Goal: Information Seeking & Learning: Learn about a topic

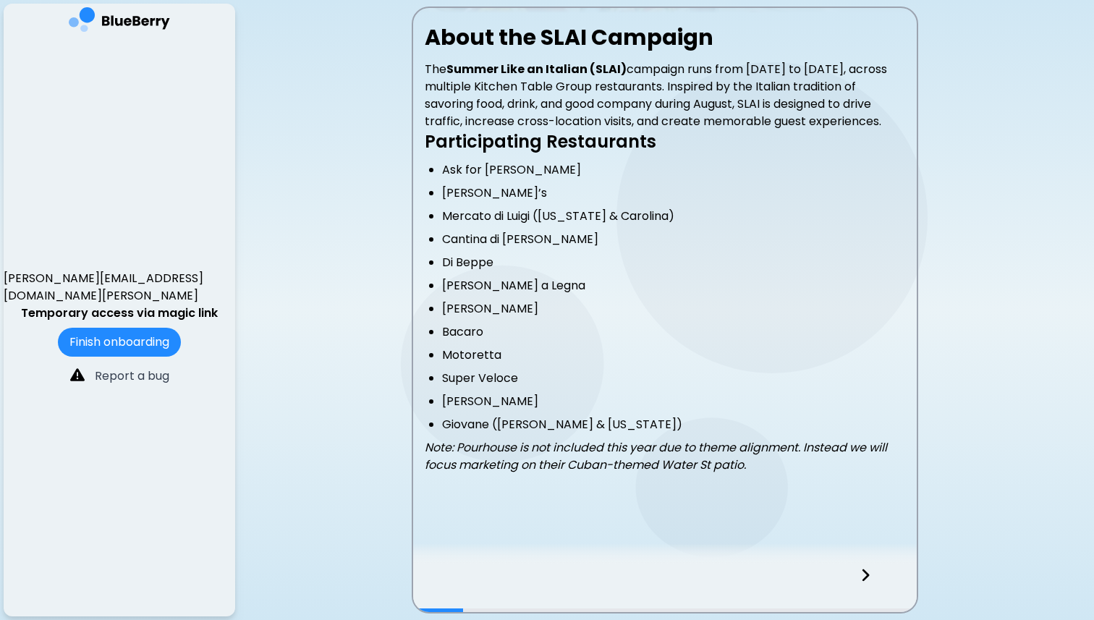
scroll to position [267, 0]
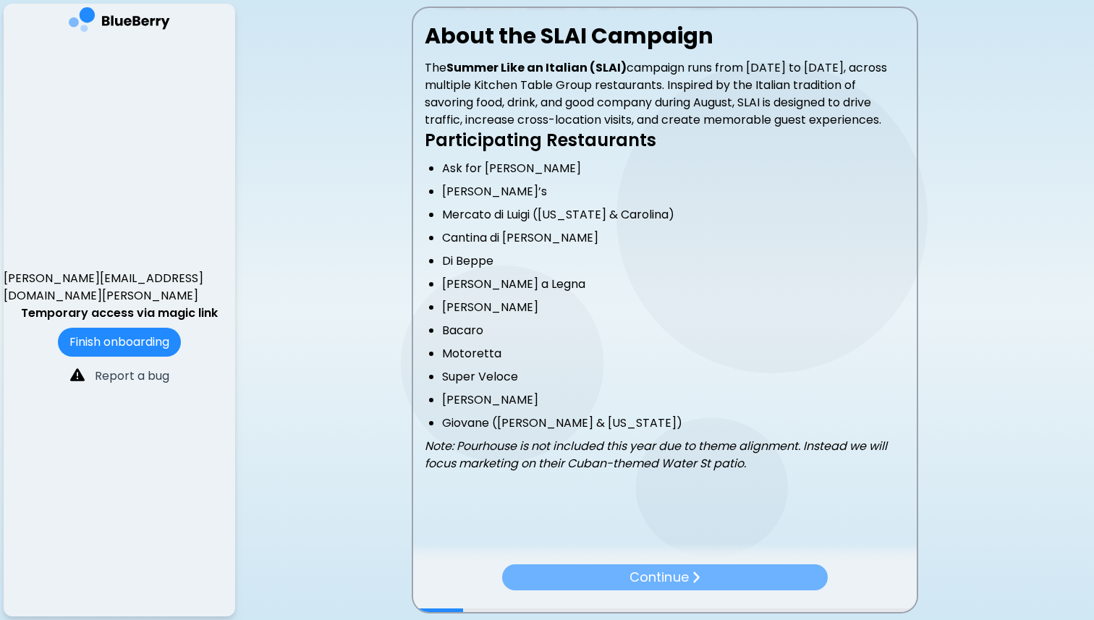
click at [631, 579] on p "Continue" at bounding box center [658, 577] width 59 height 20
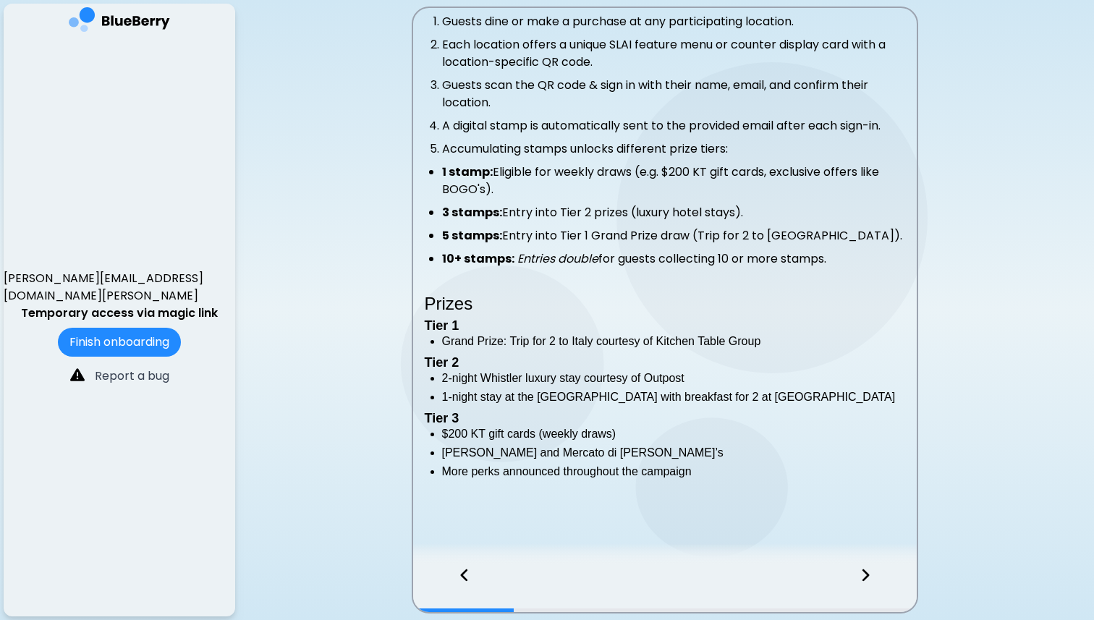
scroll to position [307, 0]
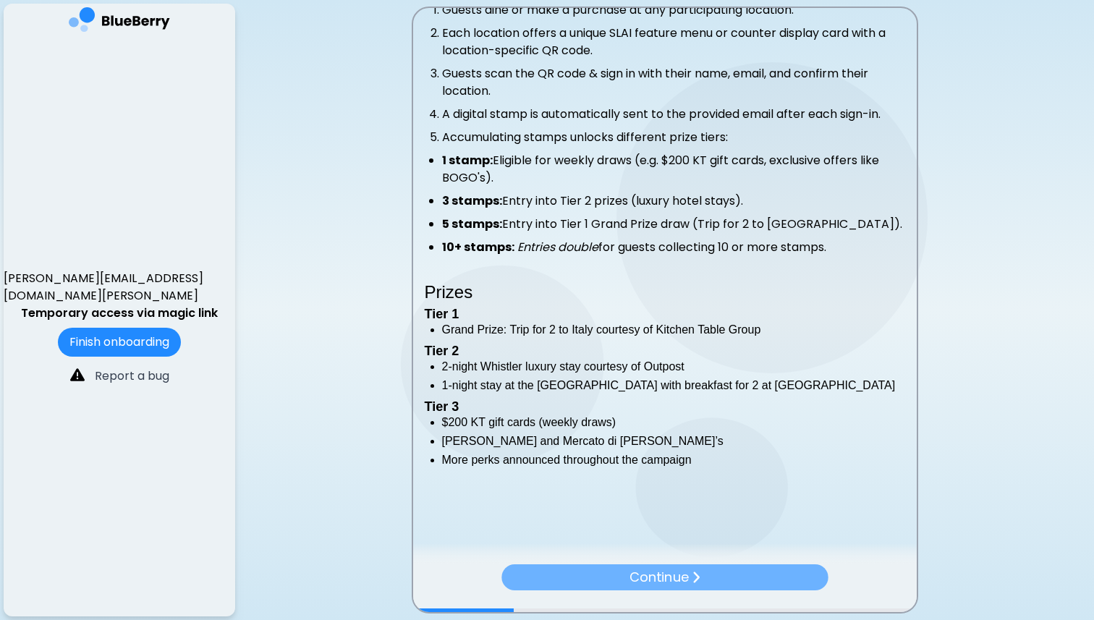
click at [656, 567] on p "Continue" at bounding box center [658, 577] width 59 height 20
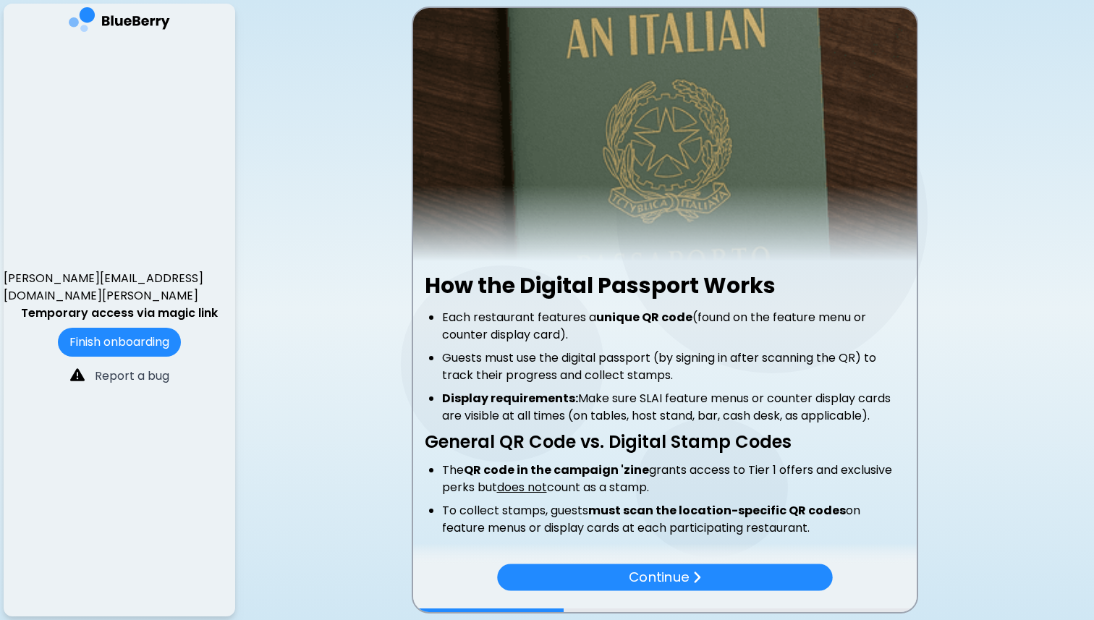
click at [656, 567] on p "Continue" at bounding box center [659, 577] width 60 height 21
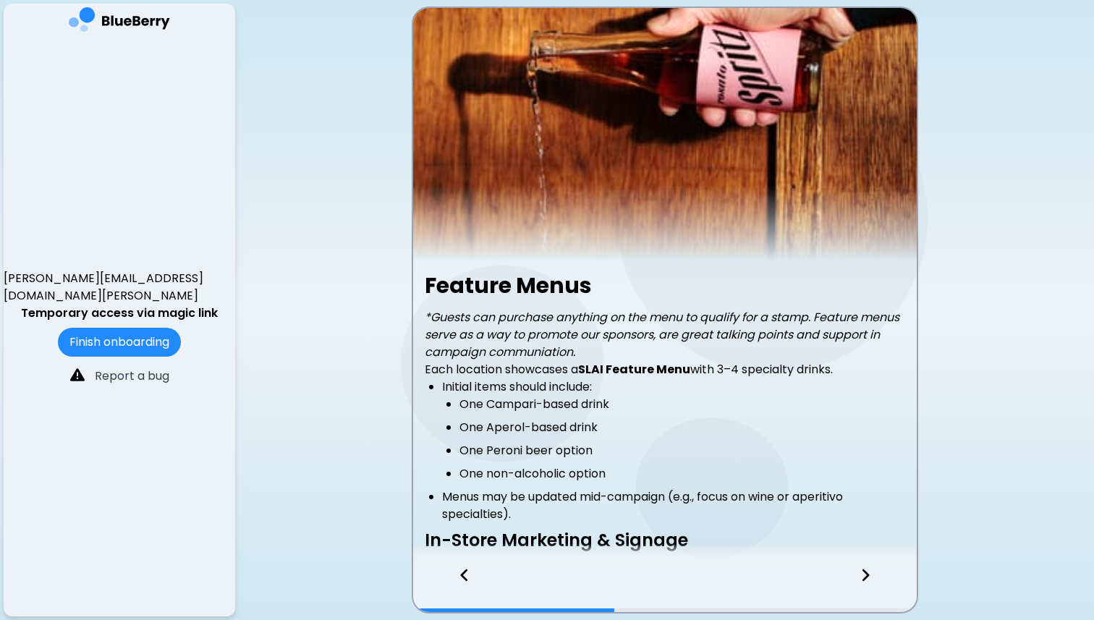
scroll to position [169, 0]
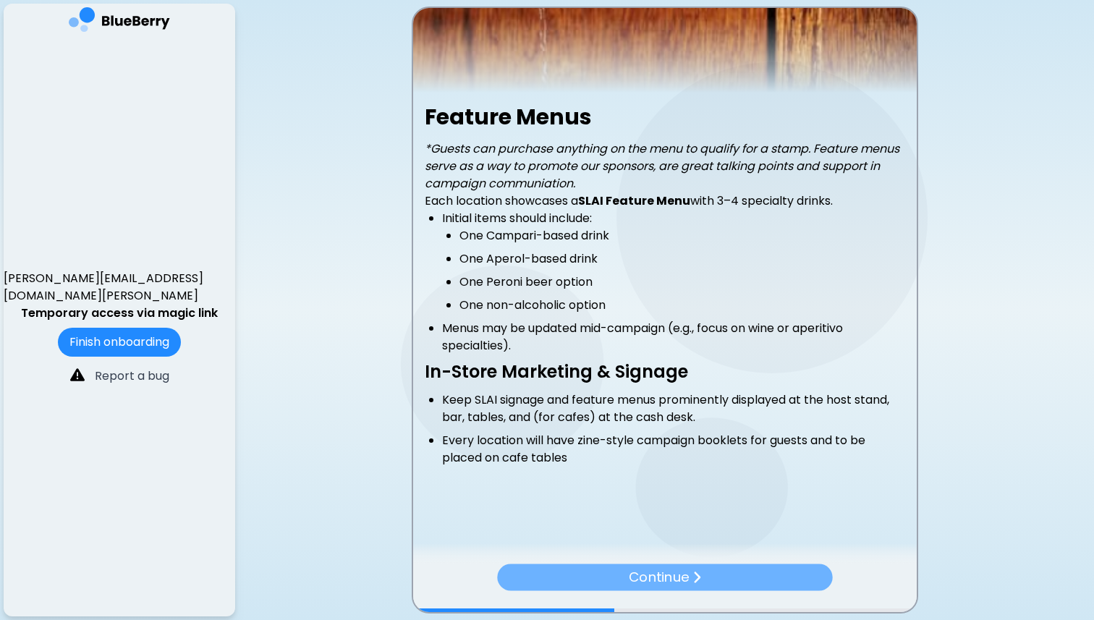
click at [688, 577] on p "Continue" at bounding box center [659, 577] width 60 height 21
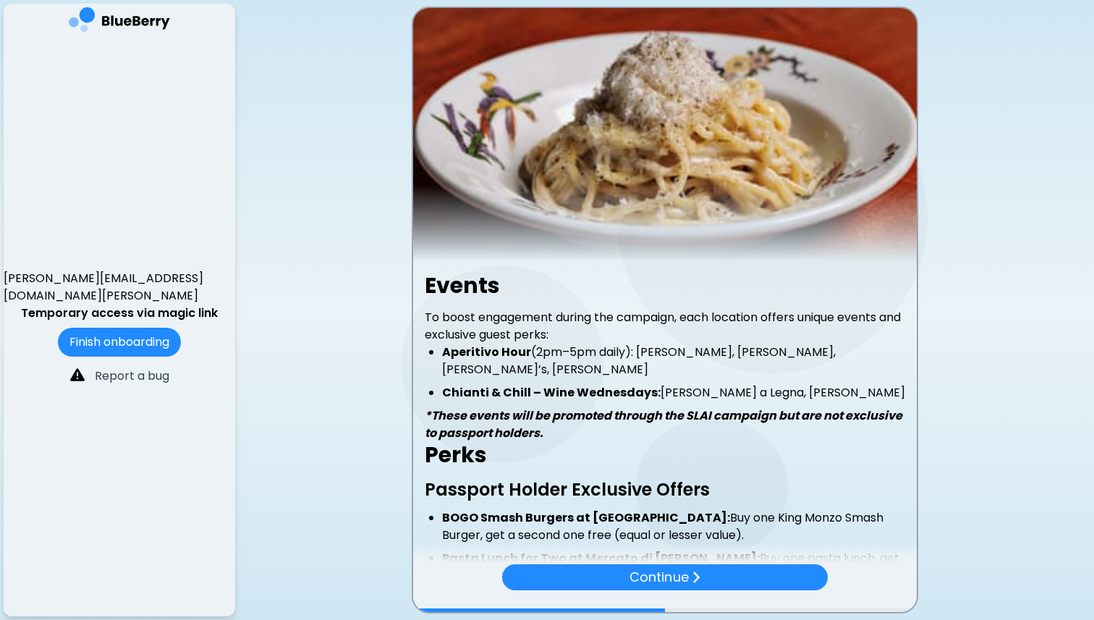
click at [688, 577] on p "Continue" at bounding box center [658, 577] width 59 height 20
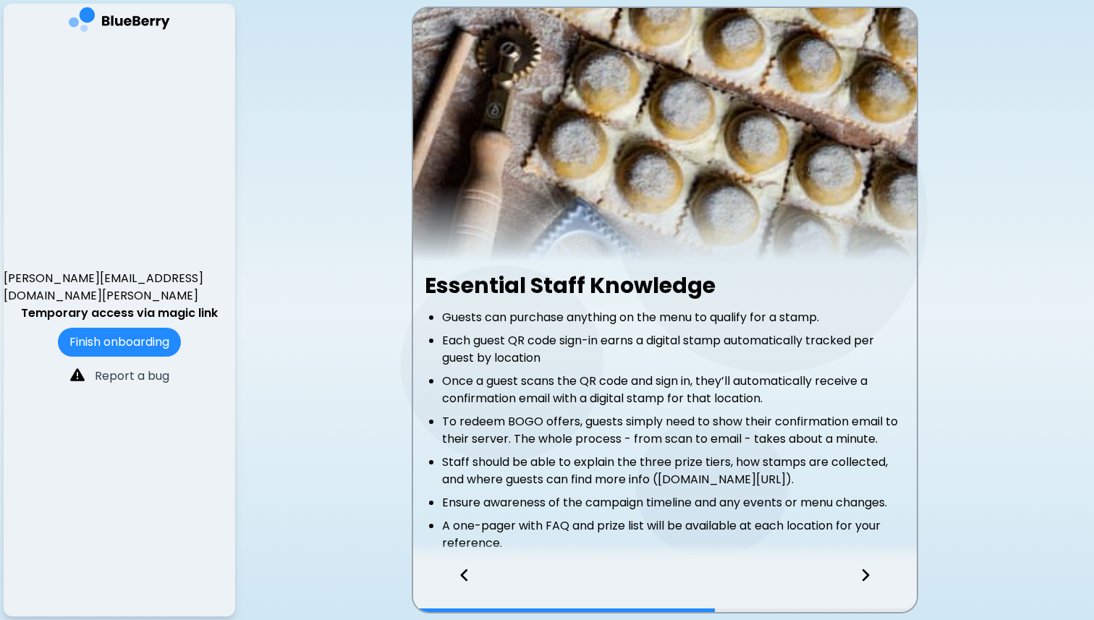
click at [862, 571] on icon at bounding box center [865, 575] width 7 height 12
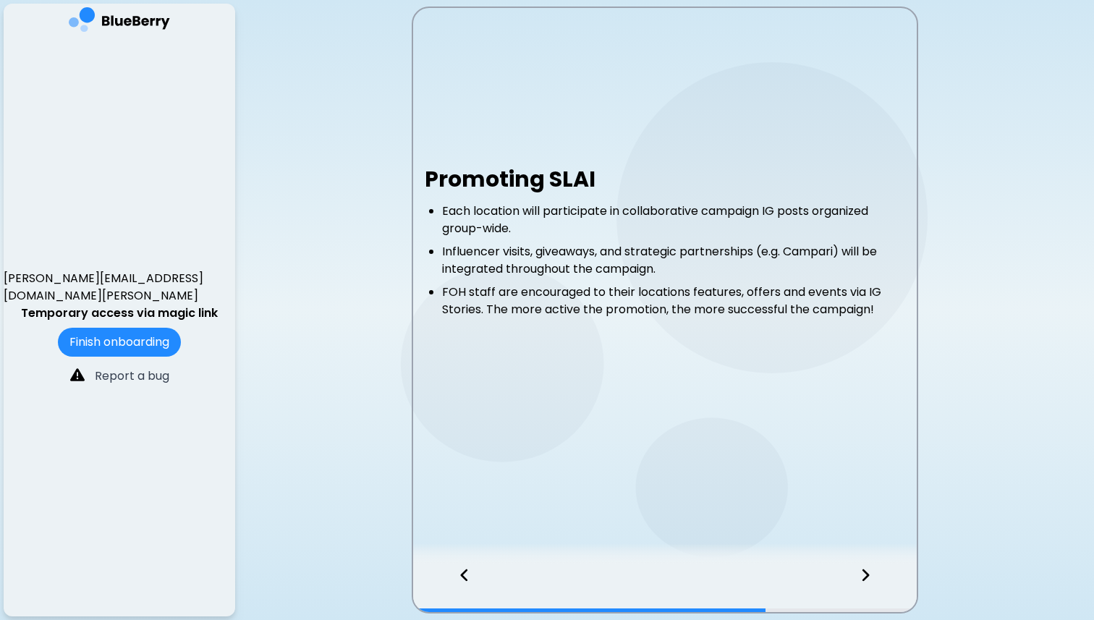
click at [862, 571] on icon at bounding box center [865, 575] width 7 height 12
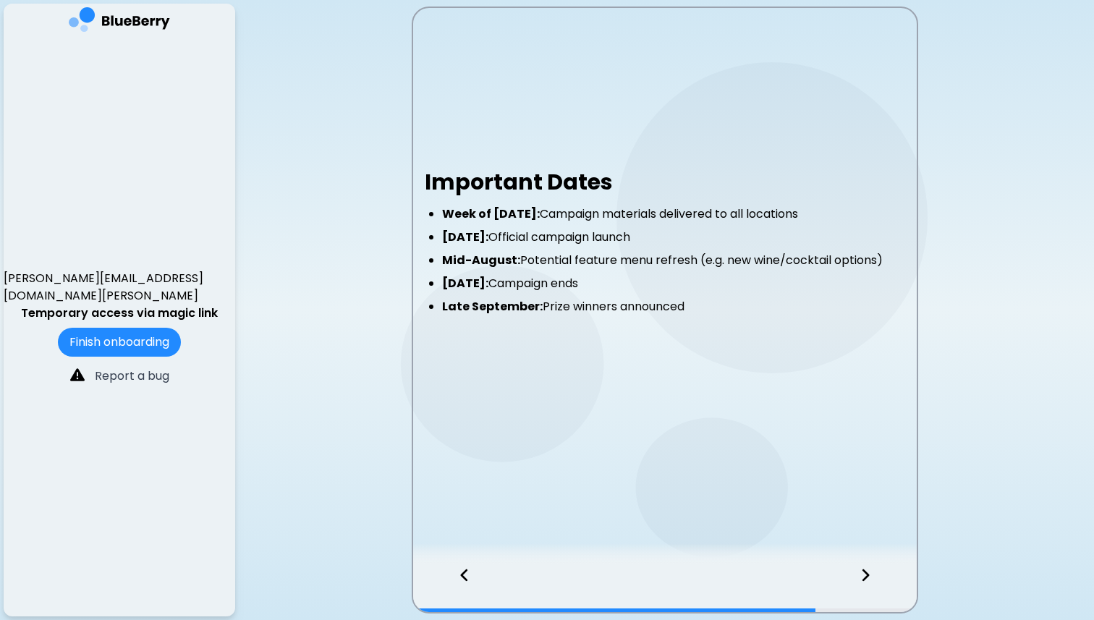
click at [862, 571] on icon at bounding box center [865, 575] width 7 height 12
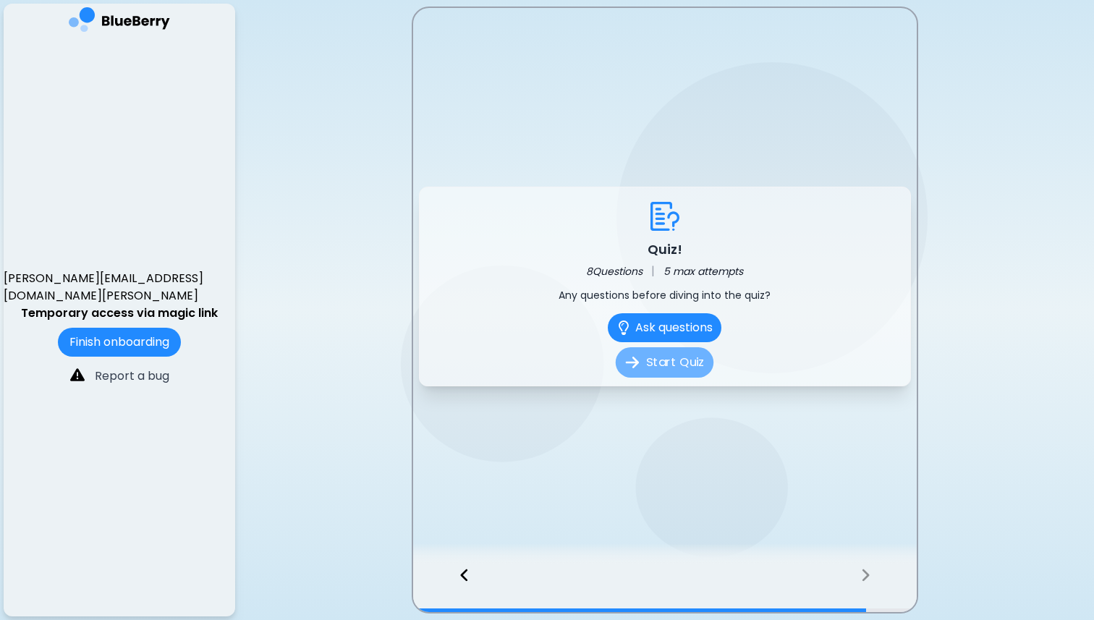
click at [661, 357] on button "Start Quiz" at bounding box center [665, 362] width 98 height 30
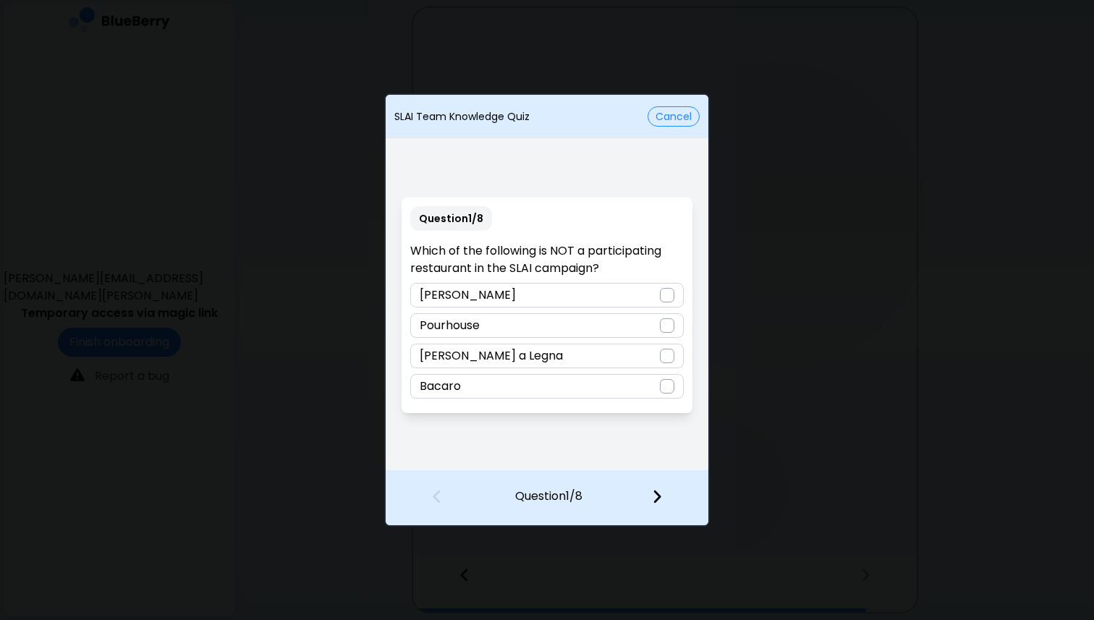
click at [468, 331] on p "Pourhouse" at bounding box center [450, 325] width 60 height 17
click at [653, 491] on img at bounding box center [657, 496] width 10 height 16
